Goal: Go to known website: Go to known website

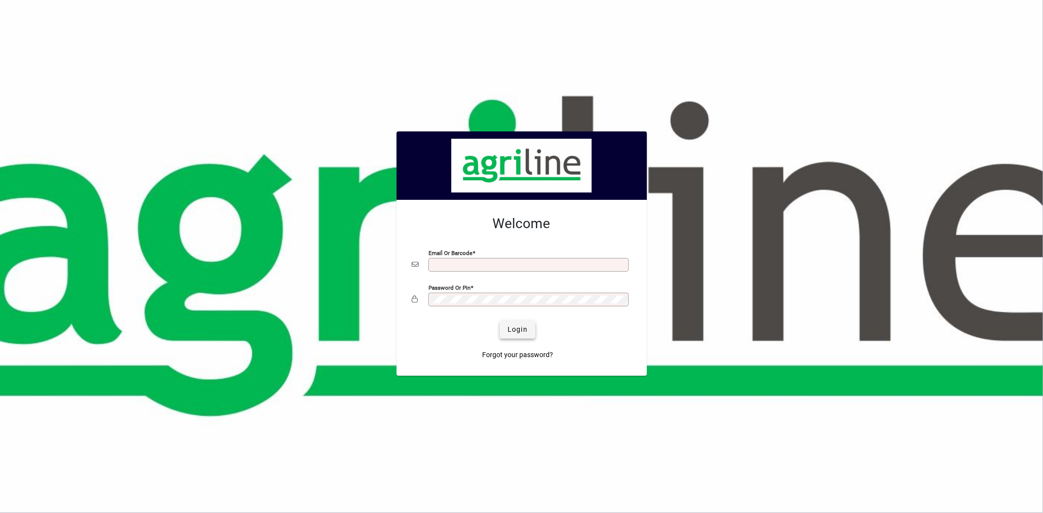
type input "**********"
click at [503, 328] on span "submit" at bounding box center [518, 329] width 36 height 23
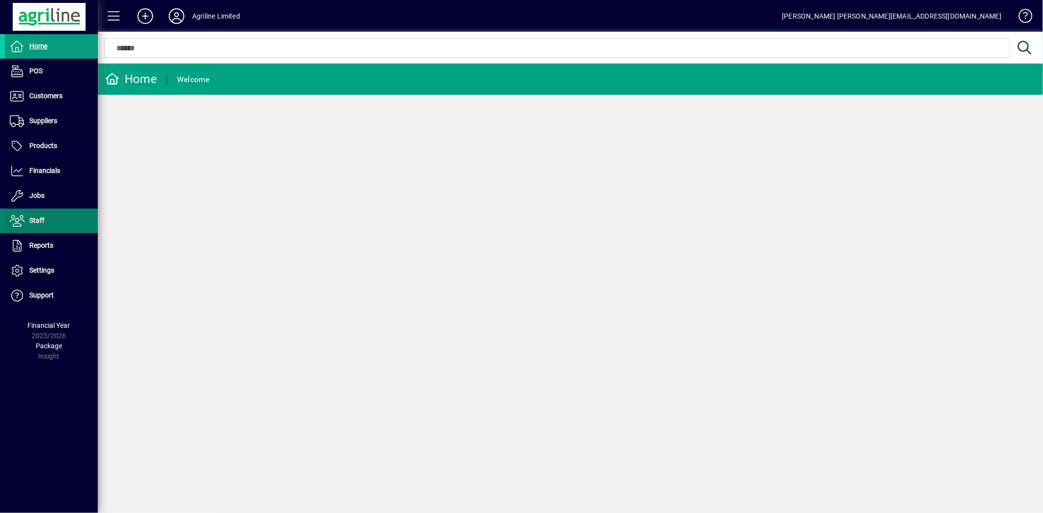
drag, startPoint x: 247, startPoint y: 174, endPoint x: 43, endPoint y: 232, distance: 212.8
click at [195, 193] on div "Home Welcome" at bounding box center [570, 289] width 945 height 450
